Goal: Information Seeking & Learning: Learn about a topic

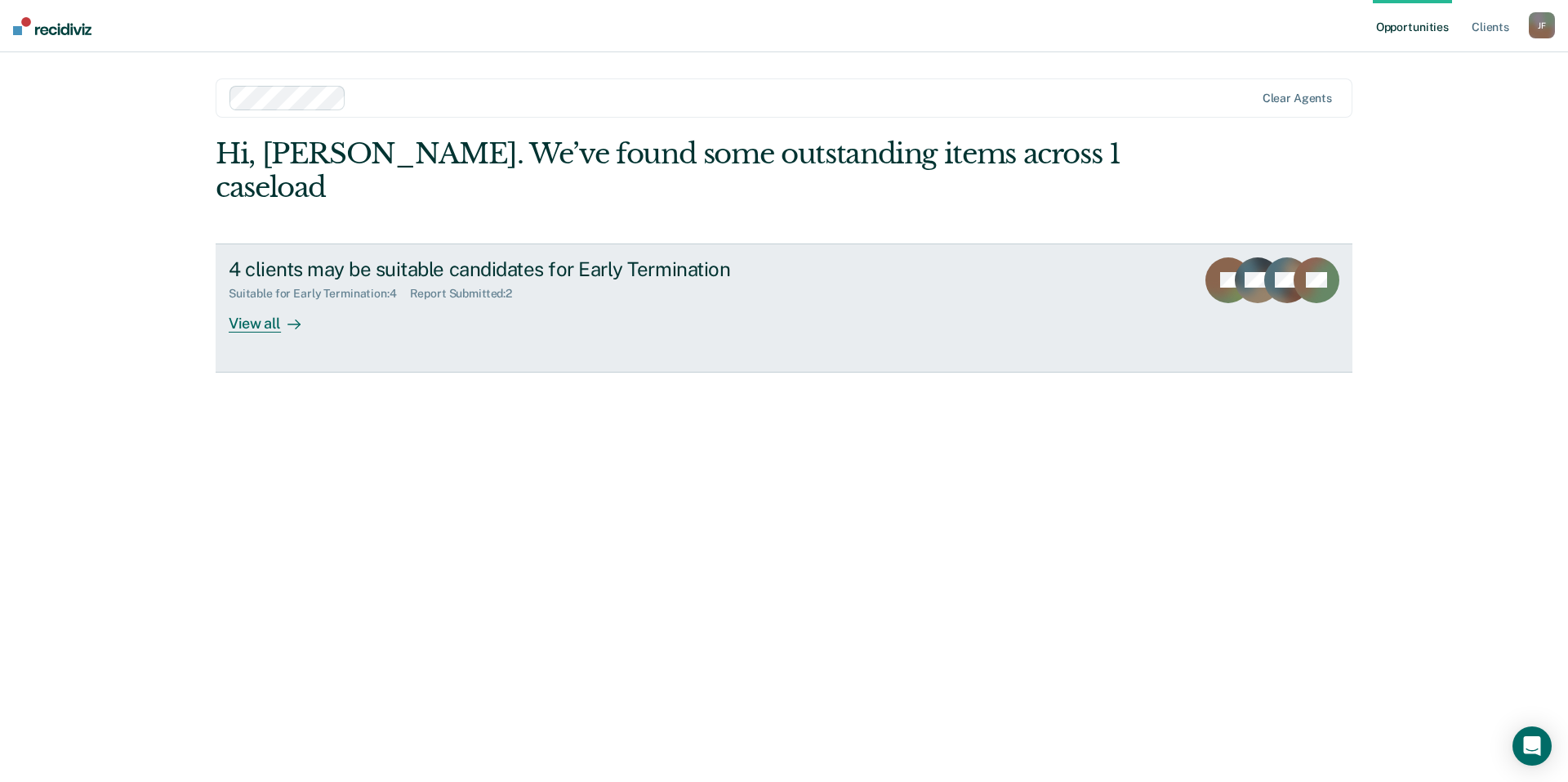
click at [269, 301] on div "View all" at bounding box center [274, 317] width 91 height 32
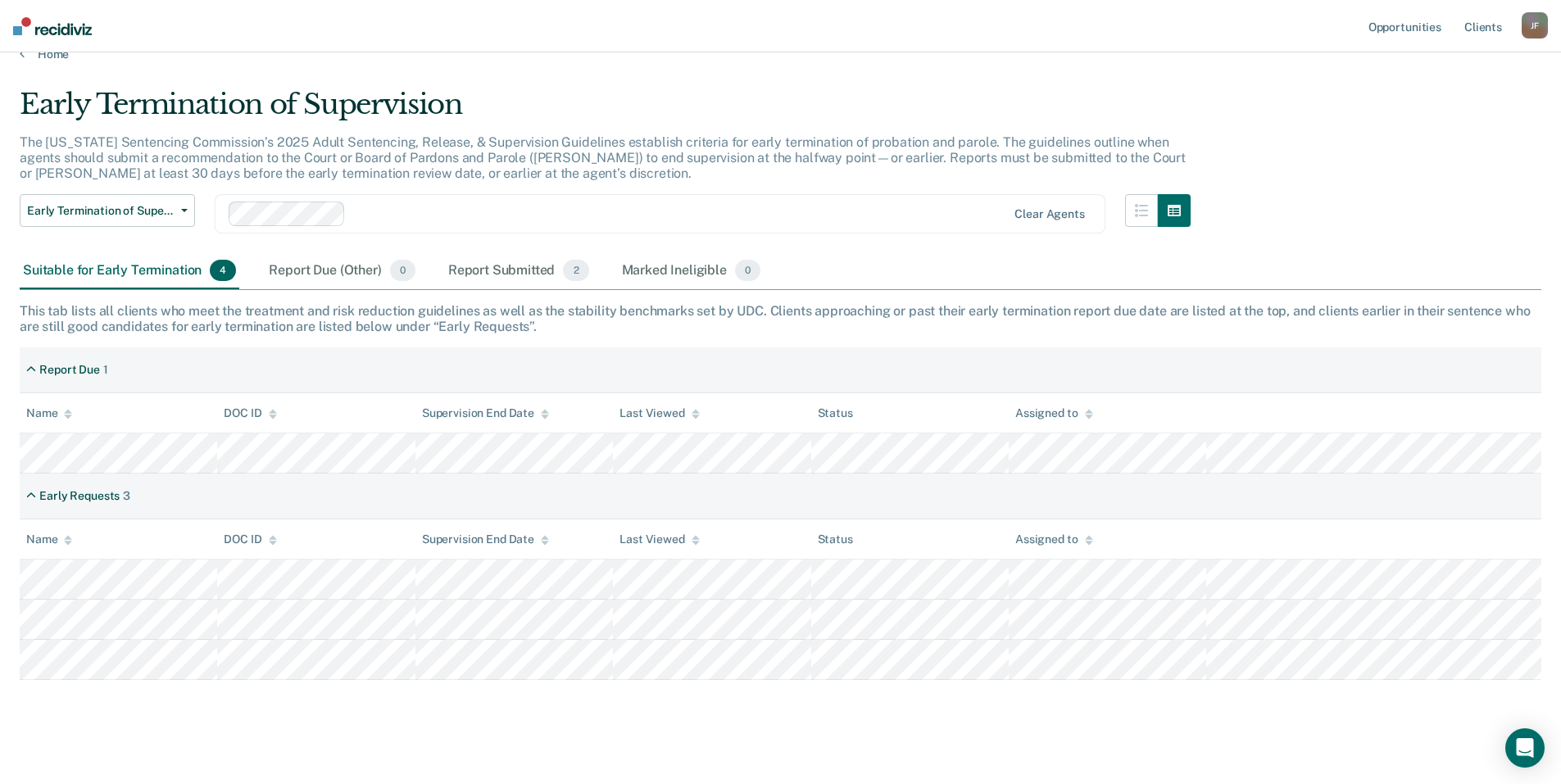
scroll to position [39, 0]
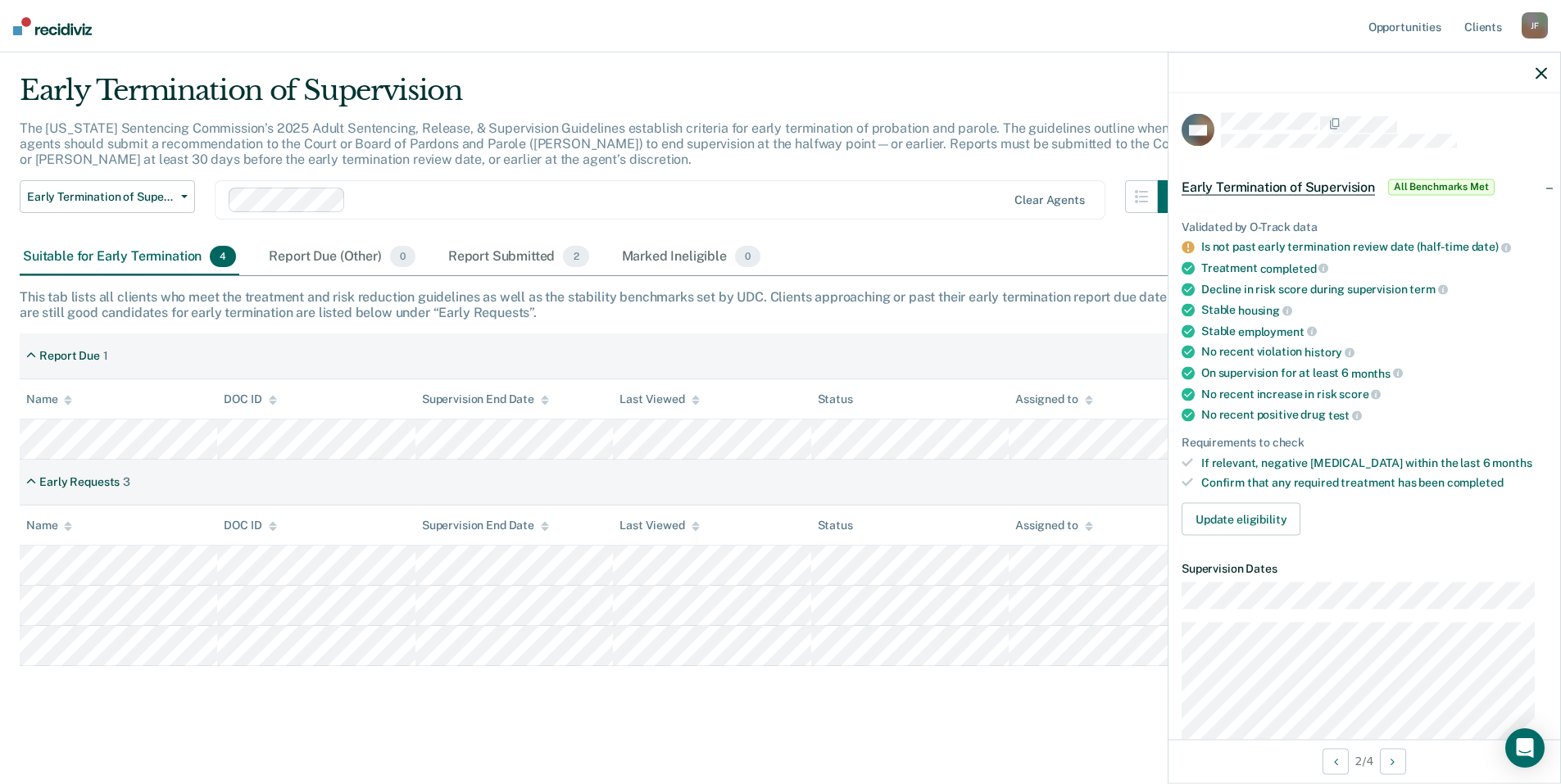
click at [1542, 76] on icon "button" at bounding box center [1541, 73] width 12 height 12
